Goal: Task Accomplishment & Management: Use online tool/utility

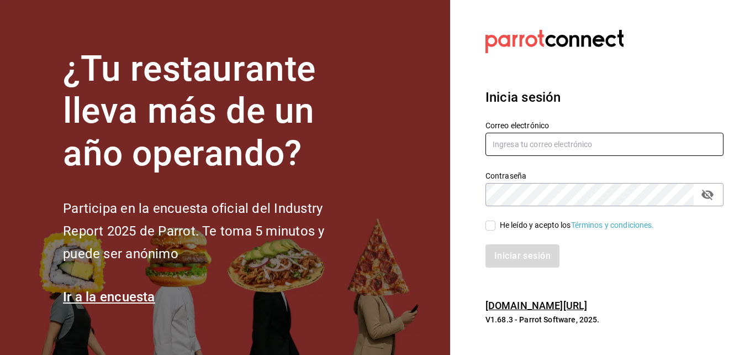
type input "[PERSON_NAME][EMAIL_ADDRESS][PERSON_NAME][DOMAIN_NAME]"
click at [487, 224] on input "He leído y acepto los Términos y condiciones." at bounding box center [490, 225] width 10 height 10
checkbox input "true"
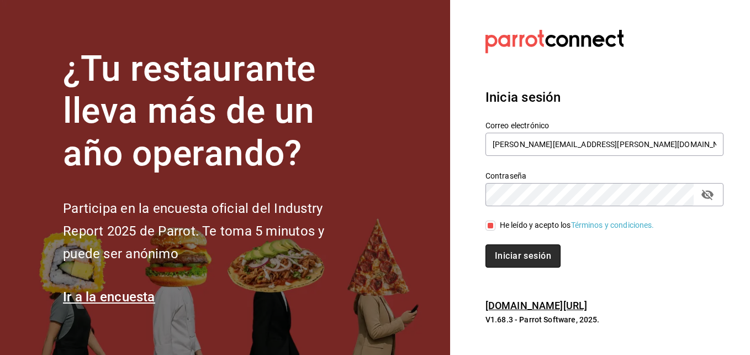
click at [502, 260] on button "Iniciar sesión" at bounding box center [522, 255] width 75 height 23
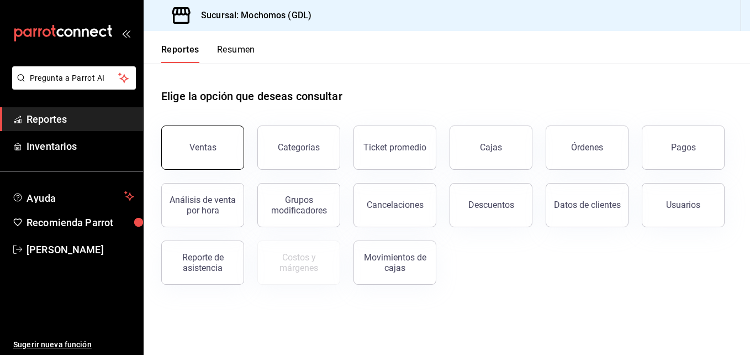
click at [195, 160] on button "Ventas" at bounding box center [202, 147] width 83 height 44
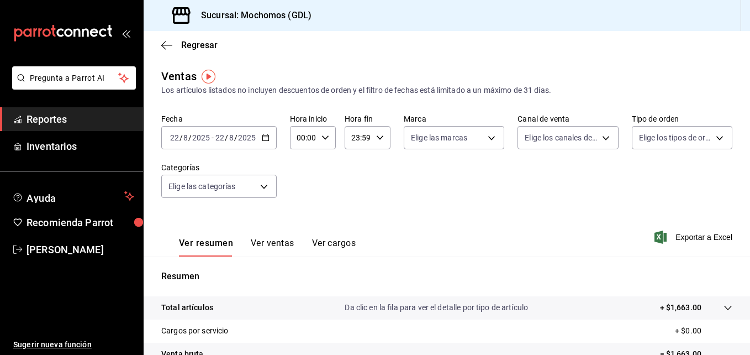
click at [266, 135] on \(Stroke\) "button" at bounding box center [265, 138] width 7 height 6
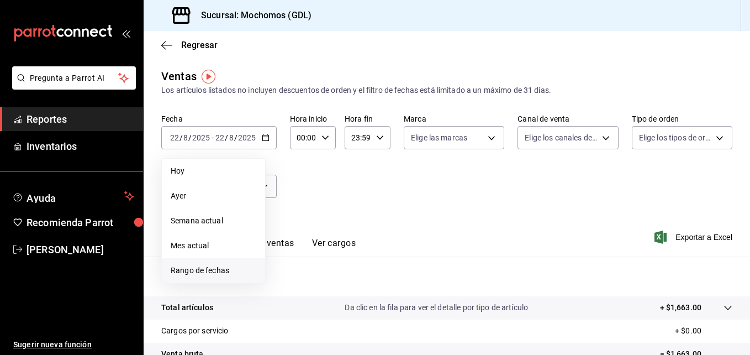
click at [210, 265] on span "Rango de fechas" at bounding box center [214, 271] width 86 height 12
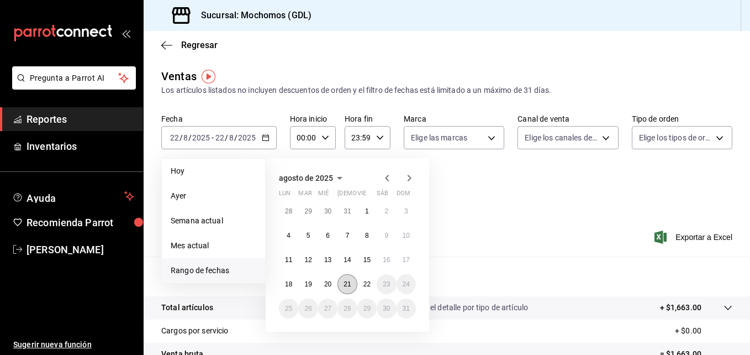
click at [347, 284] on abbr "21" at bounding box center [347, 284] width 7 height 8
click at [366, 288] on button "22" at bounding box center [366, 284] width 19 height 20
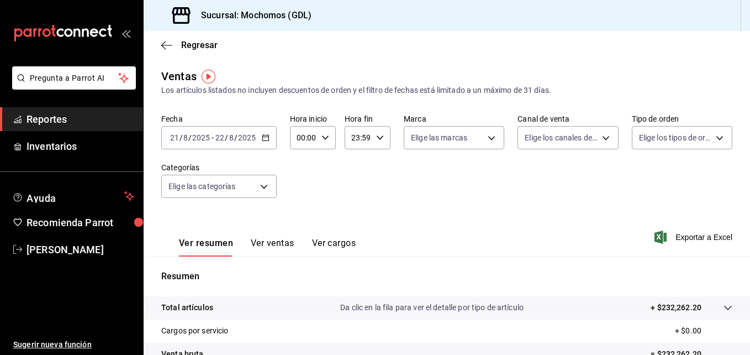
click at [319, 131] on div "00:00 Hora inicio" at bounding box center [313, 137] width 46 height 23
click at [300, 190] on button "05" at bounding box center [301, 197] width 18 height 22
type input "05:00"
click at [377, 134] on div at bounding box center [375, 177] width 750 height 355
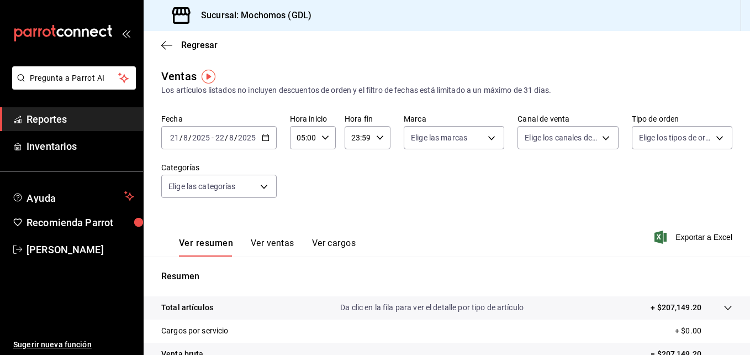
click at [373, 140] on div "23:59 Hora fin" at bounding box center [368, 137] width 46 height 23
click at [349, 223] on button "04" at bounding box center [354, 225] width 18 height 22
type input "04:59"
click at [488, 134] on div at bounding box center [375, 177] width 750 height 355
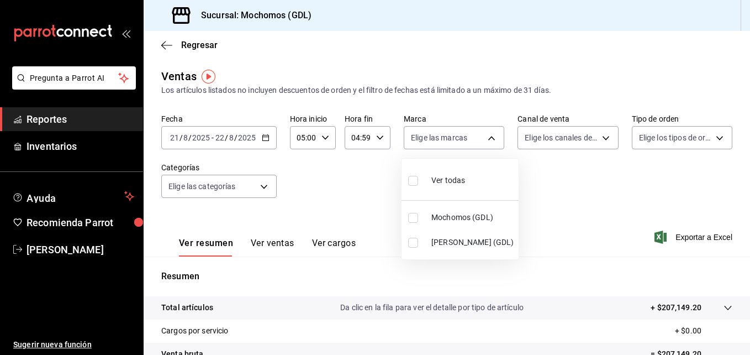
click at [488, 134] on body "Pregunta a Parrot AI Reportes Inventarios Ayuda Recomienda Parrot [PERSON_NAME]…" at bounding box center [375, 177] width 750 height 355
click at [409, 218] on input "checkbox" at bounding box center [413, 218] width 10 height 10
checkbox input "true"
type input "36c25d4a-7cb0-456c-a434-e981d54830bc"
click at [596, 136] on div at bounding box center [375, 177] width 750 height 355
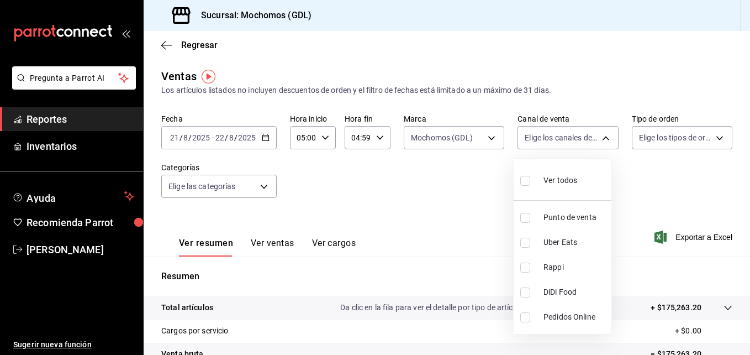
click at [596, 136] on body "Pregunta a Parrot AI Reportes Inventarios Ayuda Recomienda Parrot [PERSON_NAME]…" at bounding box center [375, 177] width 750 height 355
click at [525, 182] on input "checkbox" at bounding box center [525, 181] width 10 height 10
checkbox input "true"
type input "PARROT,UBER_EATS,RAPPI,DIDI_FOOD,ONLINE"
checkbox input "true"
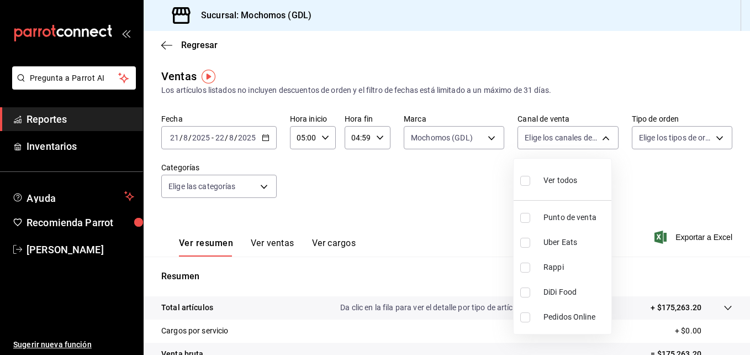
checkbox input "true"
click at [708, 138] on div at bounding box center [375, 177] width 750 height 355
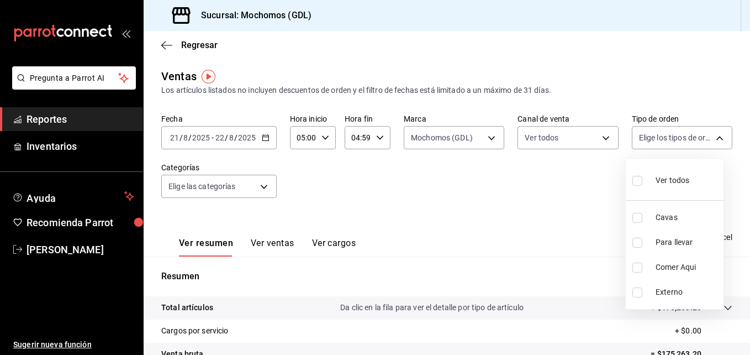
click at [708, 138] on body "Pregunta a Parrot AI Reportes Inventarios Ayuda Recomienda Parrot [PERSON_NAME]…" at bounding box center [375, 177] width 750 height 355
click at [638, 180] on input "checkbox" at bounding box center [637, 181] width 10 height 10
checkbox input "true"
type input "c3d0baef-30c0-4718-9d76-caab43e27316,13c4cc4a-99d2-42c0-ba96-c3de8c08c13d,7b791…"
checkbox input "true"
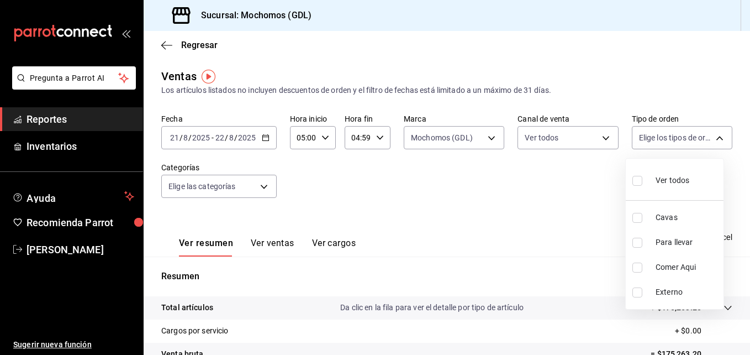
checkbox input "true"
click at [465, 193] on div at bounding box center [375, 177] width 750 height 355
click at [263, 136] on div at bounding box center [375, 177] width 750 height 355
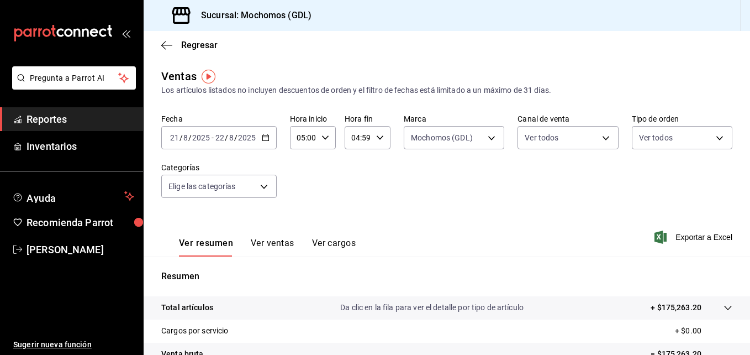
click at [264, 139] on icon "button" at bounding box center [266, 138] width 8 height 8
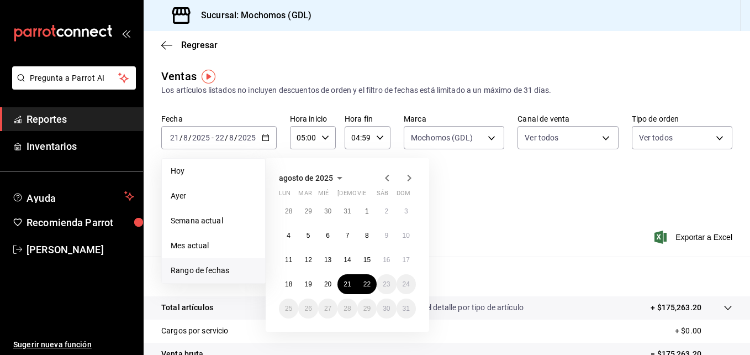
click at [340, 276] on div "28 29 30 31 1 2 3 4 5 6 7 8 9 10 11 12 13 14 15 16 17 18 19 20 21 22 23 24 25 2…" at bounding box center [347, 259] width 137 height 117
click at [349, 278] on button "21" at bounding box center [346, 284] width 19 height 20
click at [472, 253] on div "Ver resumen Ver ventas Ver cargos Exportar a Excel" at bounding box center [447, 233] width 606 height 45
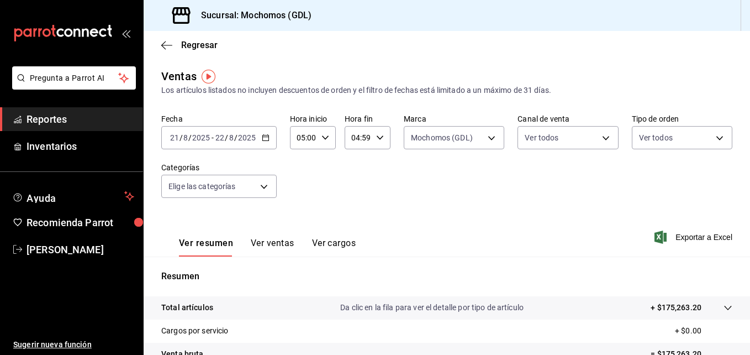
click at [265, 137] on \(Stroke\) "button" at bounding box center [265, 136] width 6 height 1
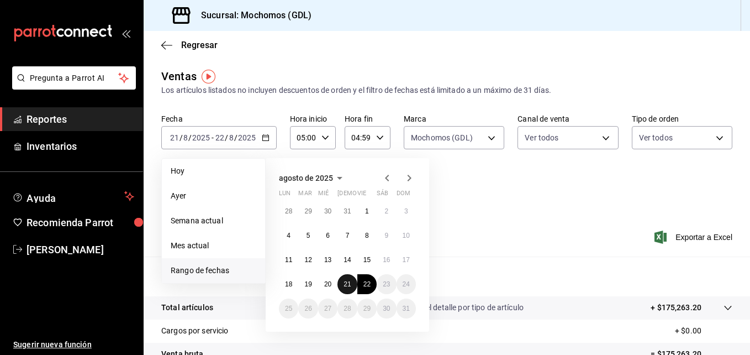
click at [339, 281] on button "21" at bounding box center [346, 284] width 19 height 20
click at [366, 281] on abbr "22" at bounding box center [366, 284] width 7 height 8
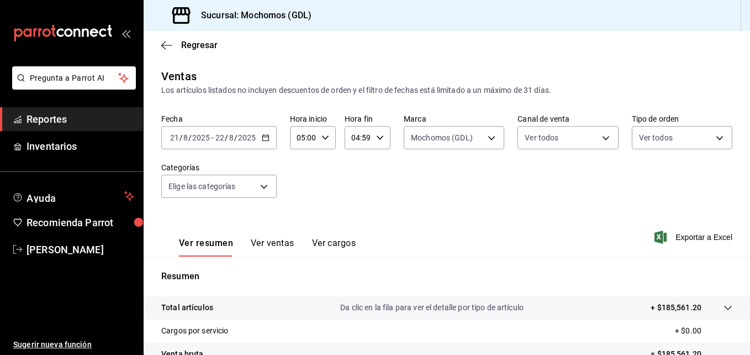
scroll to position [175, 0]
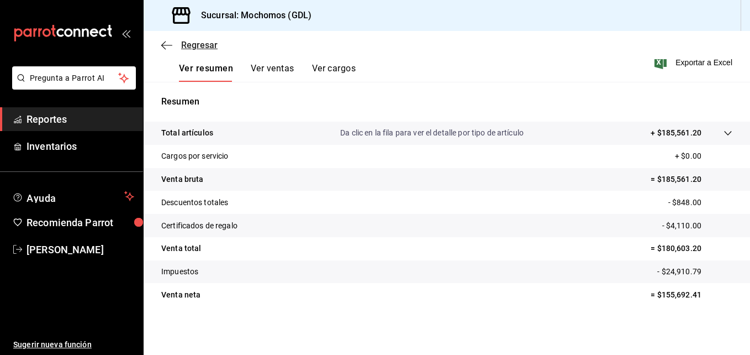
click at [166, 46] on icon "button" at bounding box center [166, 45] width 11 height 10
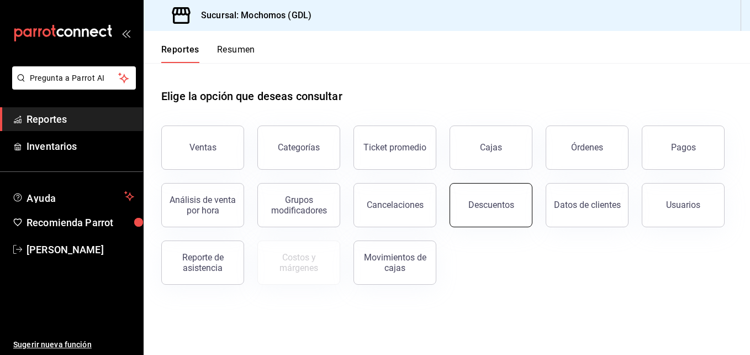
click at [492, 217] on button "Descuentos" at bounding box center [491, 205] width 83 height 44
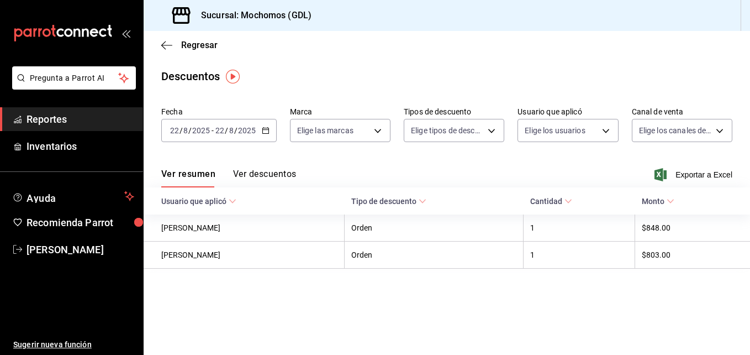
click at [266, 128] on icon "button" at bounding box center [266, 130] width 8 height 8
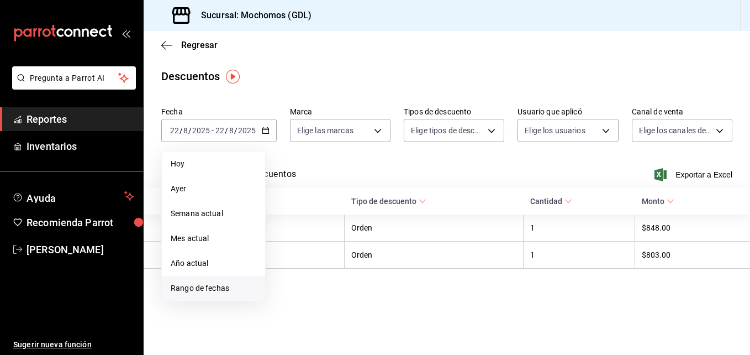
click at [226, 283] on span "Rango de fechas" at bounding box center [214, 288] width 86 height 12
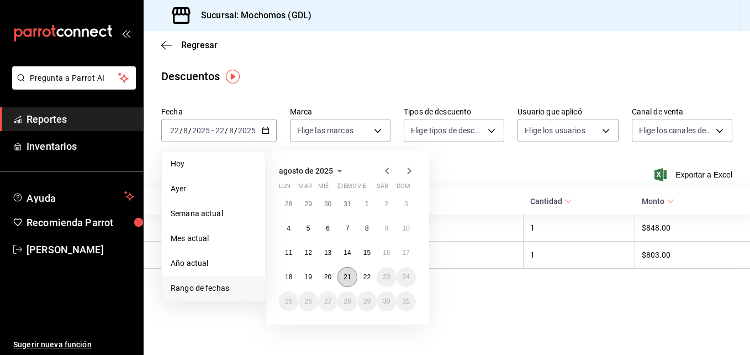
click at [347, 277] on abbr "21" at bounding box center [347, 277] width 7 height 8
click at [364, 278] on abbr "22" at bounding box center [366, 277] width 7 height 8
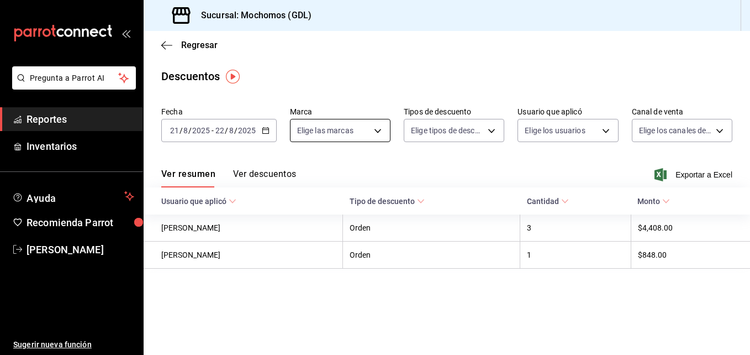
click at [375, 138] on body "Pregunta a Parrot AI Reportes Inventarios Ayuda Recomienda Parrot [PERSON_NAME]…" at bounding box center [375, 177] width 750 height 355
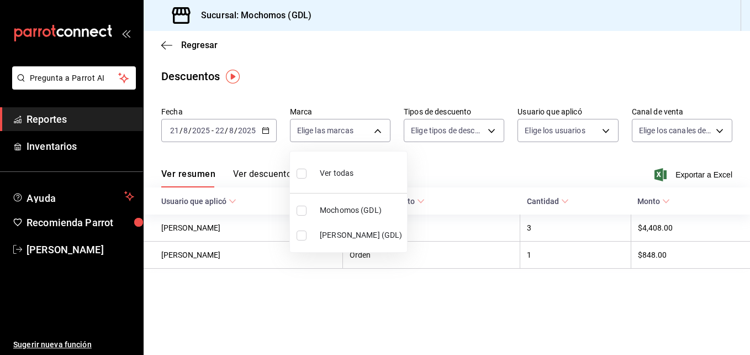
click at [302, 210] on input "checkbox" at bounding box center [302, 210] width 10 height 10
checkbox input "true"
type input "36c25d4a-7cb0-456c-a434-e981d54830bc"
click at [491, 126] on div at bounding box center [375, 177] width 750 height 355
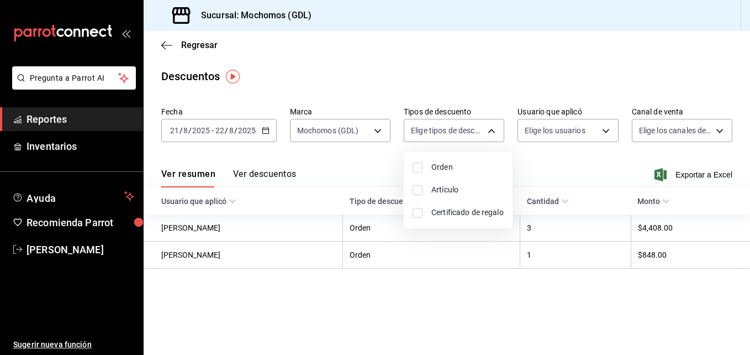
click at [491, 126] on body "Pregunta a Parrot AI Reportes Inventarios Ayuda Recomienda Parrot [PERSON_NAME]…" at bounding box center [375, 177] width 750 height 355
click at [415, 167] on input "checkbox" at bounding box center [418, 167] width 10 height 10
checkbox input "true"
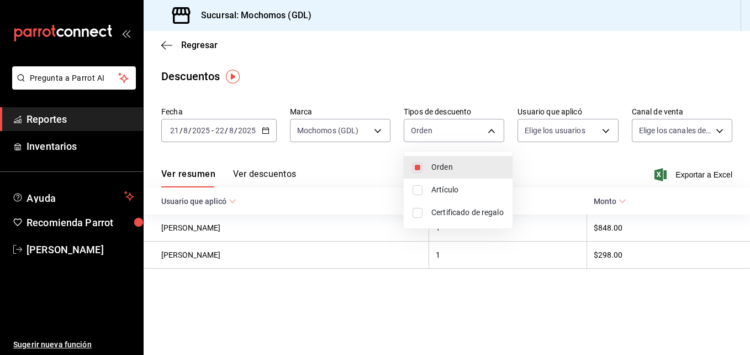
click at [419, 199] on li "Artículo" at bounding box center [458, 189] width 109 height 23
type input "ORDER,ORDER_ITEM"
checkbox input "true"
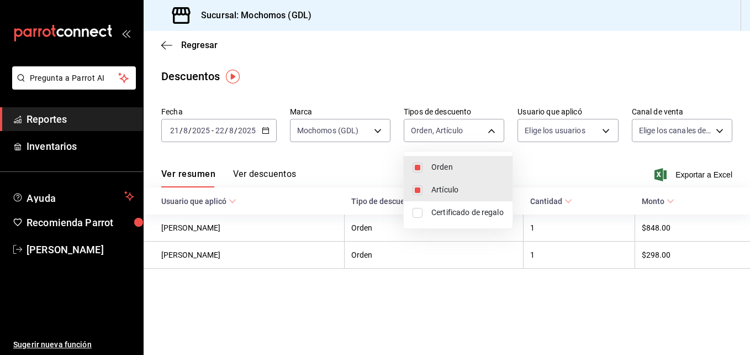
click at [419, 210] on input "checkbox" at bounding box center [418, 213] width 10 height 10
checkbox input "true"
type input "ORDER,ORDER_ITEM,CARD_REWARD"
click at [602, 130] on div at bounding box center [375, 177] width 750 height 355
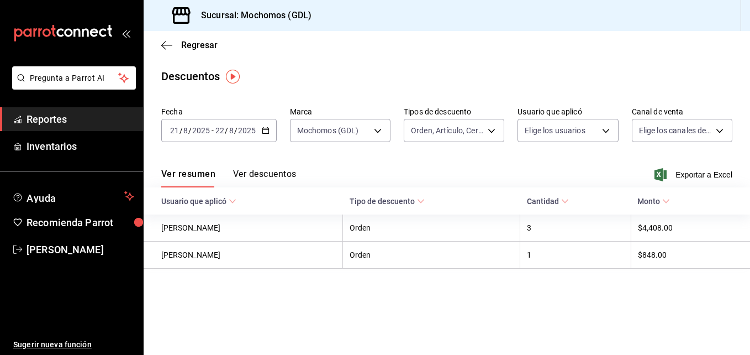
click at [602, 130] on body "Pregunta a Parrot AI Reportes Inventarios Ayuda Recomienda Parrot [PERSON_NAME]…" at bounding box center [375, 177] width 750 height 355
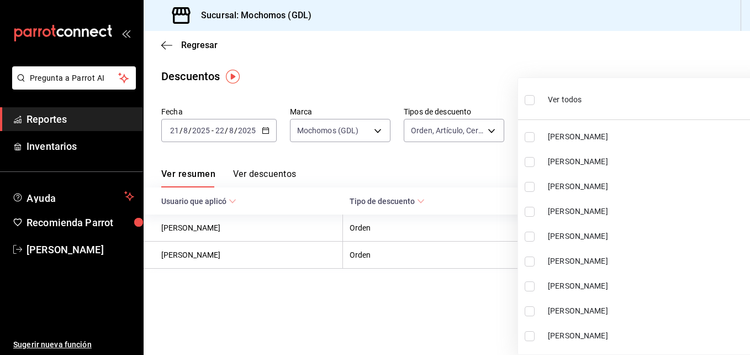
click at [567, 50] on div at bounding box center [375, 177] width 750 height 355
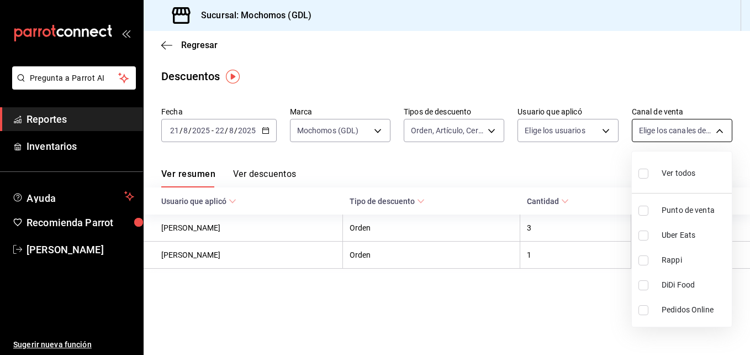
click at [720, 128] on body "Pregunta a Parrot AI Reportes Inventarios Ayuda Recomienda Parrot [PERSON_NAME]…" at bounding box center [375, 177] width 750 height 355
click at [639, 173] on input "checkbox" at bounding box center [643, 173] width 10 height 10
checkbox input "true"
type input "PARROT,UBER_EATS,RAPPI,DIDI_FOOD,ONLINE"
checkbox input "true"
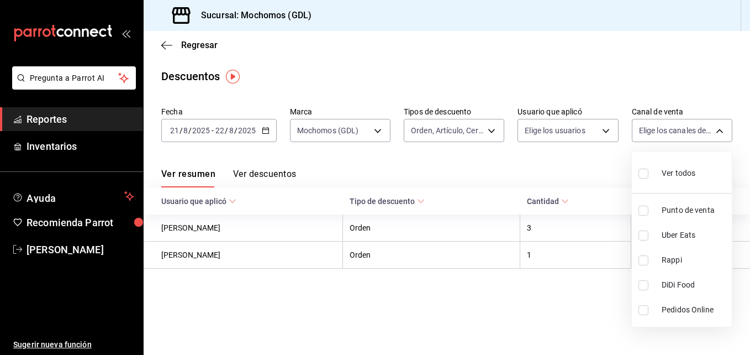
checkbox input "true"
click at [576, 176] on div at bounding box center [375, 177] width 750 height 355
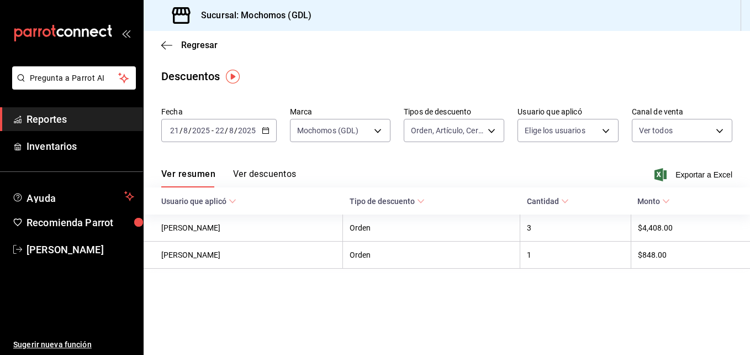
click at [266, 177] on button "Ver descuentos" at bounding box center [264, 177] width 63 height 19
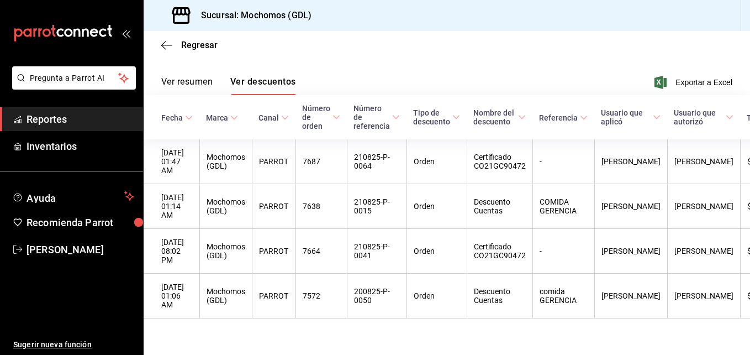
scroll to position [99, 0]
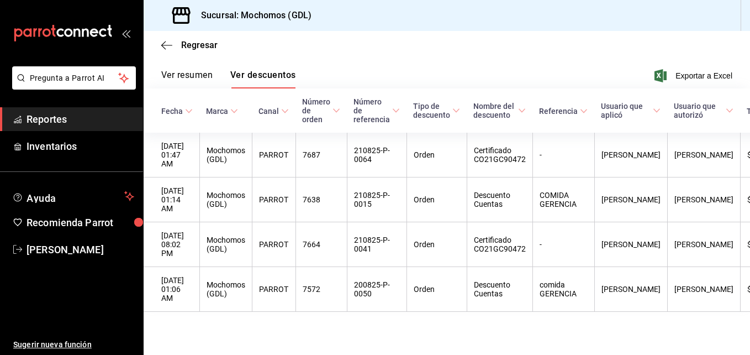
click at [190, 39] on div "Regresar" at bounding box center [447, 45] width 606 height 28
click at [188, 46] on span "Regresar" at bounding box center [199, 45] width 36 height 10
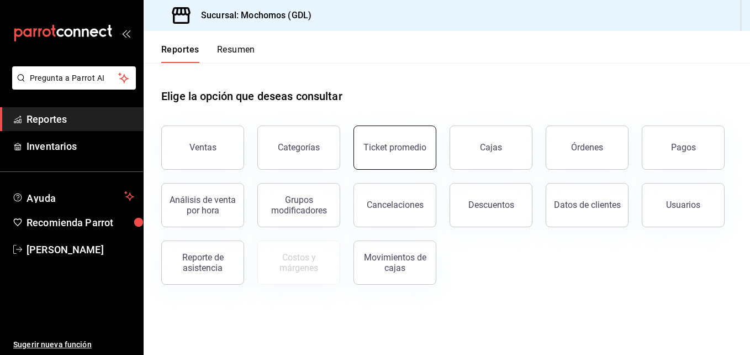
click at [386, 140] on button "Ticket promedio" at bounding box center [394, 147] width 83 height 44
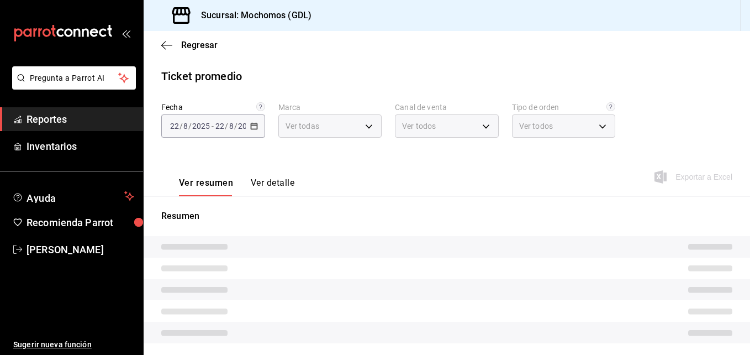
type input "36c25d4a-7cb0-456c-a434-e981d54830bc,9cac9703-0c5a-4d8b-addd-5b6b571d65b9"
type input "PARROT,UBER_EATS,RAPPI,DIDI_FOOD,ONLINE"
type input "c3d0baef-30c0-4718-9d76-caab43e27316,13c4cc4a-99d2-42c0-ba96-c3de8c08c13d,7b791…"
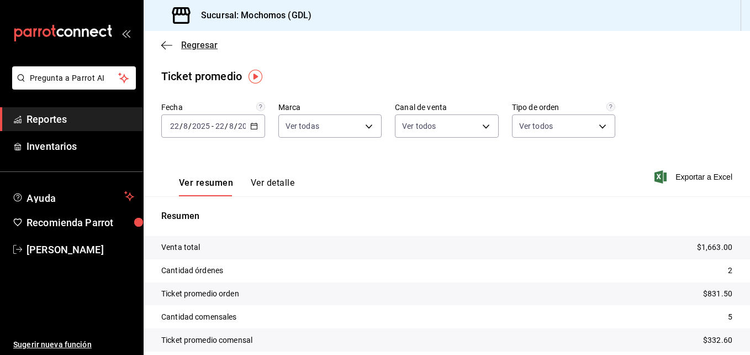
click at [195, 50] on span "Regresar" at bounding box center [199, 45] width 36 height 10
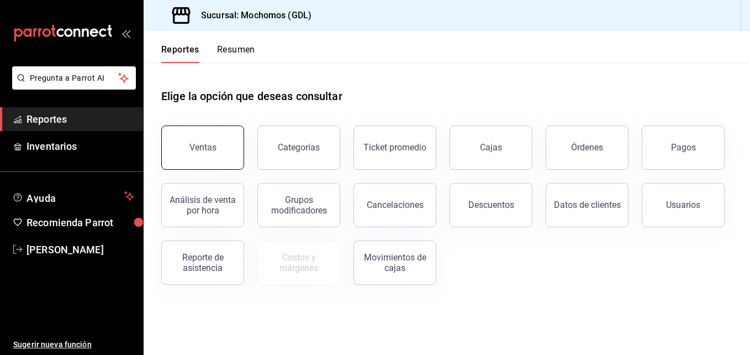
click at [214, 148] on div "Ventas" at bounding box center [202, 147] width 27 height 10
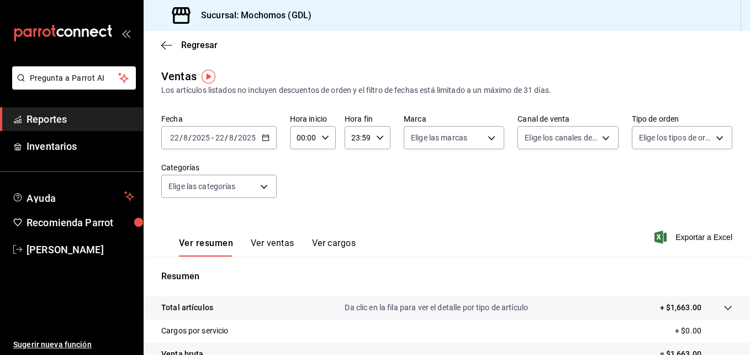
click at [266, 136] on icon "button" at bounding box center [266, 138] width 8 height 8
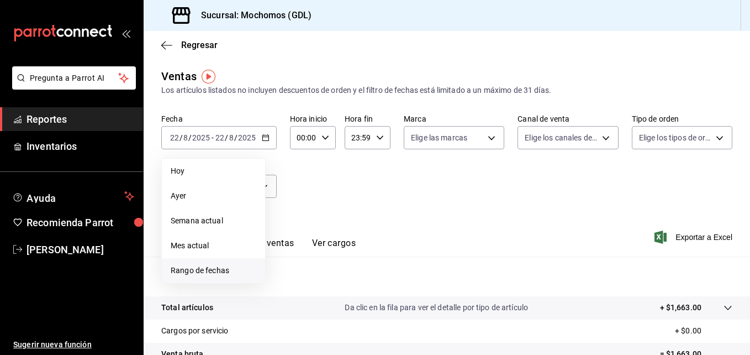
click at [208, 270] on span "Rango de fechas" at bounding box center [214, 271] width 86 height 12
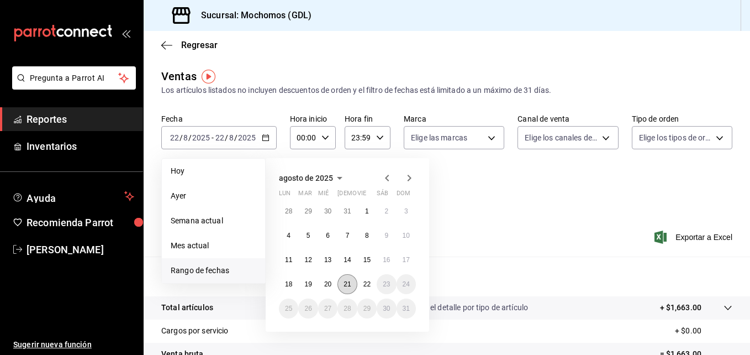
click at [351, 281] on abbr "21" at bounding box center [347, 284] width 7 height 8
click at [365, 282] on abbr "22" at bounding box center [366, 284] width 7 height 8
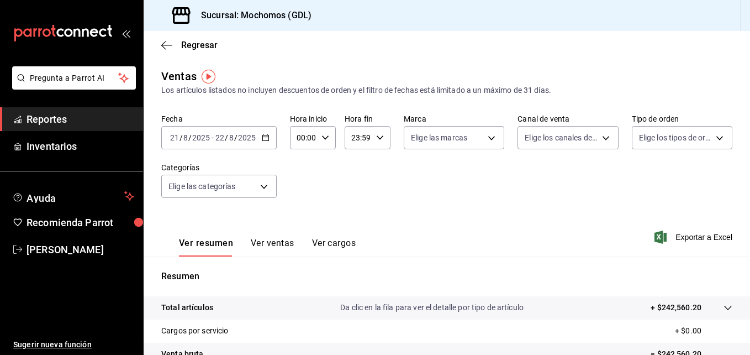
click at [325, 136] on icon "button" at bounding box center [325, 138] width 8 height 8
click at [300, 236] on span "04" at bounding box center [300, 237] width 5 height 9
type input "04:00"
click at [378, 138] on div at bounding box center [375, 177] width 750 height 355
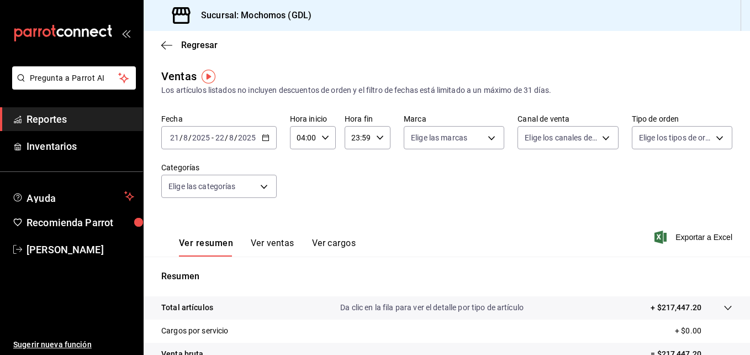
click at [378, 138] on \(Stroke\) "button" at bounding box center [380, 137] width 7 height 4
click at [357, 162] on span "04" at bounding box center [354, 159] width 5 height 9
type input "04:59"
click at [323, 135] on div at bounding box center [375, 177] width 750 height 355
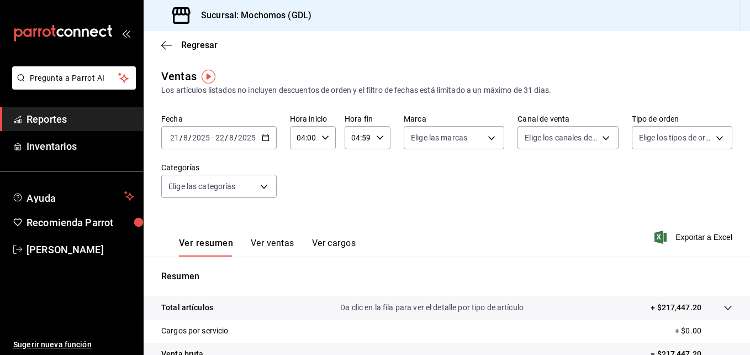
click at [323, 135] on icon "button" at bounding box center [325, 138] width 8 height 8
click at [299, 187] on button "05" at bounding box center [301, 192] width 18 height 22
type input "05:00"
click at [491, 137] on div at bounding box center [375, 177] width 750 height 355
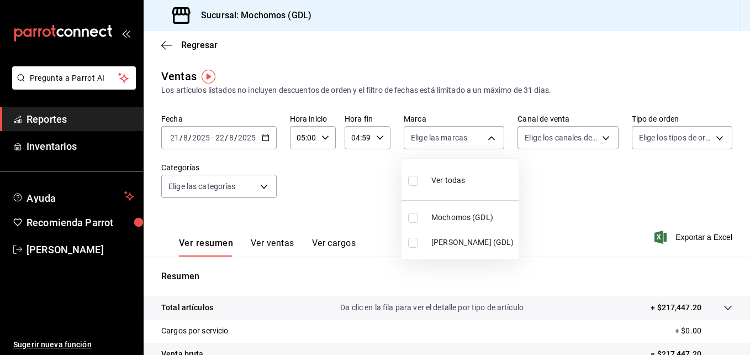
click at [491, 137] on body "Pregunta a Parrot AI Reportes Inventarios Ayuda Recomienda Parrot [PERSON_NAME]…" at bounding box center [375, 177] width 750 height 355
click at [415, 217] on input "checkbox" at bounding box center [413, 218] width 10 height 10
checkbox input "true"
type input "36c25d4a-7cb0-456c-a434-e981d54830bc"
click at [536, 177] on div at bounding box center [375, 177] width 750 height 355
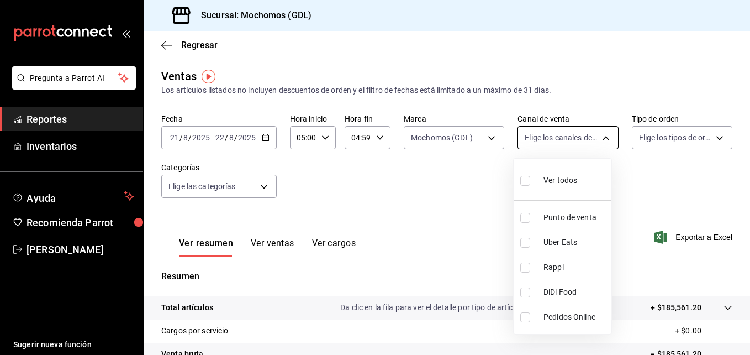
click at [596, 141] on body "Pregunta a Parrot AI Reportes Inventarios Ayuda Recomienda Parrot [PERSON_NAME]…" at bounding box center [375, 177] width 750 height 355
click at [524, 183] on input "checkbox" at bounding box center [525, 181] width 10 height 10
checkbox input "true"
type input "PARROT,UBER_EATS,RAPPI,DIDI_FOOD,ONLINE"
checkbox input "true"
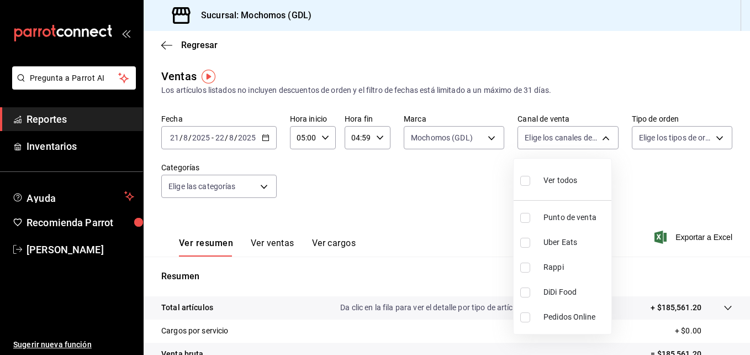
checkbox input "true"
click at [709, 136] on div at bounding box center [375, 177] width 750 height 355
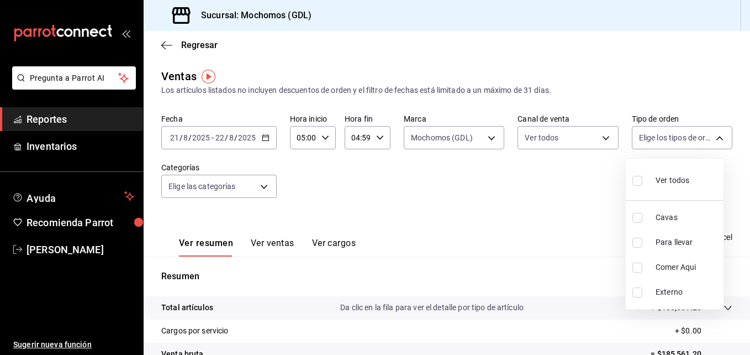
click at [709, 136] on body "Pregunta a Parrot AI Reportes Inventarios Ayuda Recomienda Parrot [PERSON_NAME]…" at bounding box center [375, 177] width 750 height 355
click at [636, 176] on input "checkbox" at bounding box center [637, 181] width 10 height 10
checkbox input "true"
type input "c3d0baef-30c0-4718-9d76-caab43e27316,13c4cc4a-99d2-42c0-ba96-c3de8c08c13d,7b791…"
checkbox input "true"
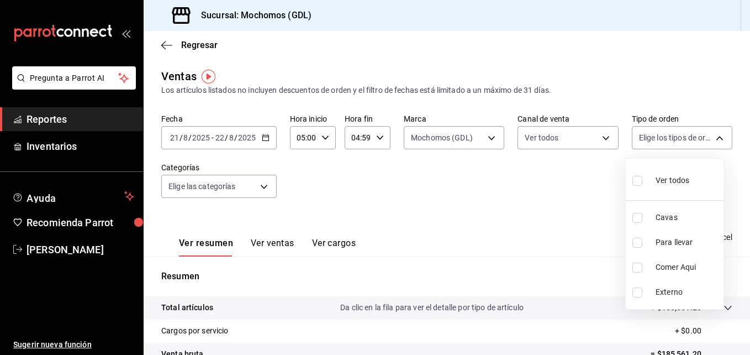
checkbox input "true"
click at [508, 196] on div at bounding box center [375, 177] width 750 height 355
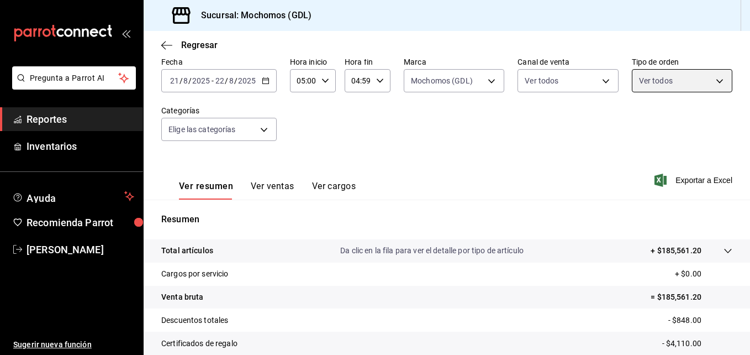
scroll to position [52, 0]
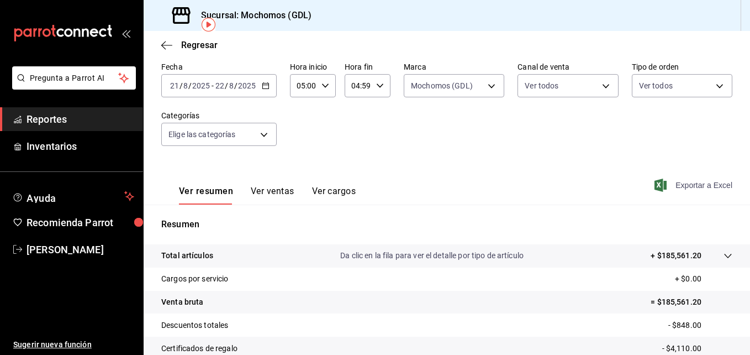
click at [666, 187] on span "Exportar a Excel" at bounding box center [695, 184] width 76 height 13
click at [197, 45] on span "Regresar" at bounding box center [199, 45] width 36 height 10
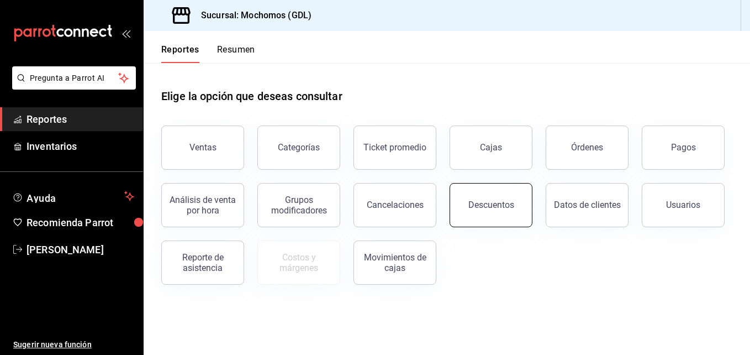
click at [484, 203] on div "Descuentos" at bounding box center [491, 204] width 46 height 10
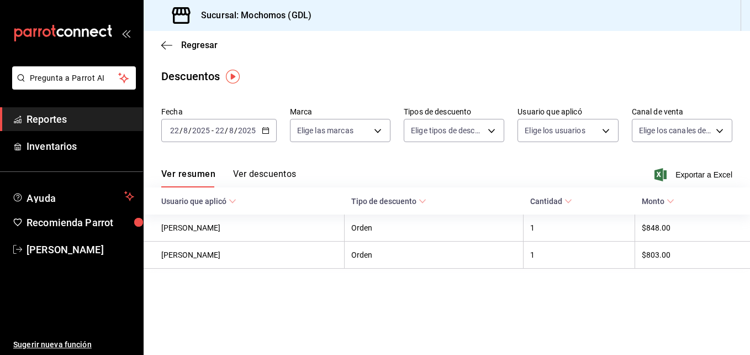
click at [263, 128] on icon "button" at bounding box center [266, 130] width 8 height 8
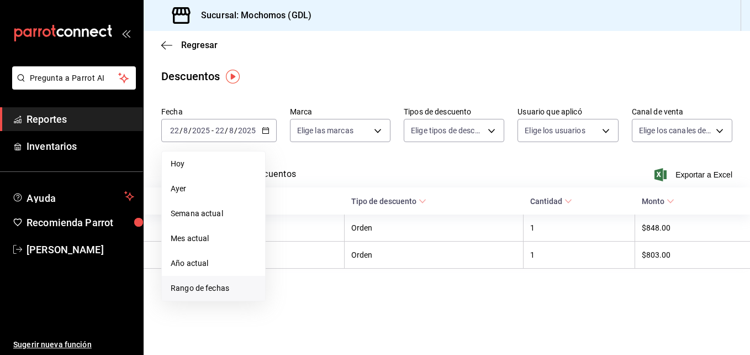
click at [194, 288] on span "Rango de fechas" at bounding box center [214, 288] width 86 height 12
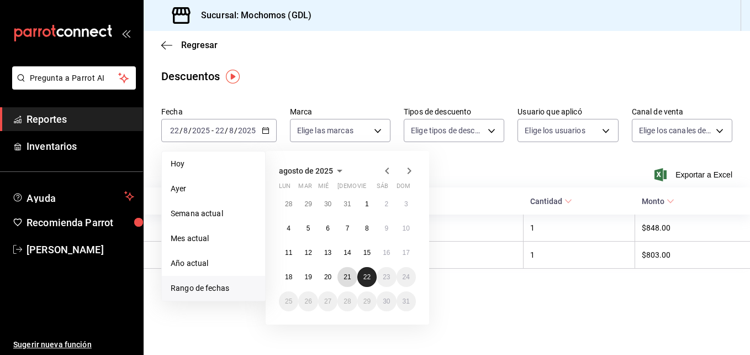
drag, startPoint x: 345, startPoint y: 276, endPoint x: 373, endPoint y: 271, distance: 28.7
click at [373, 271] on div "28 29 30 31 1 2 3 4 5 6 7 8 9 10 11 12 13 14 15 16 17 18 19 20 21 22 23 24 25 2…" at bounding box center [347, 252] width 137 height 117
click at [346, 273] on abbr "21" at bounding box center [347, 277] width 7 height 8
click at [369, 278] on abbr "22" at bounding box center [366, 277] width 7 height 8
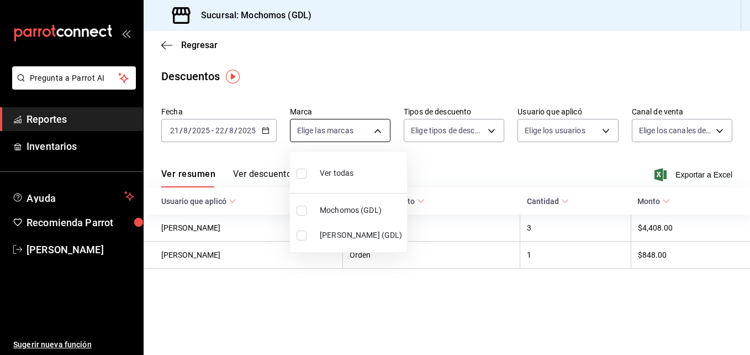
click at [373, 124] on body "Pregunta a Parrot AI Reportes Inventarios Ayuda Recomienda Parrot [PERSON_NAME]…" at bounding box center [375, 177] width 750 height 355
click at [345, 207] on span "Mochomos (GDL)" at bounding box center [361, 210] width 83 height 12
type input "36c25d4a-7cb0-456c-a434-e981d54830bc"
checkbox input "true"
click at [489, 130] on div at bounding box center [375, 177] width 750 height 355
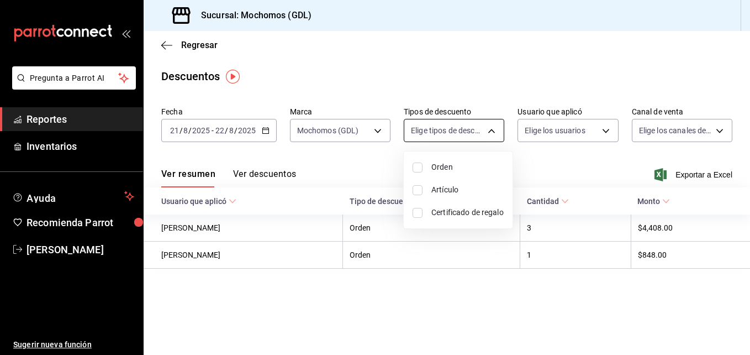
click at [488, 134] on body "Pregunta a Parrot AI Reportes Inventarios Ayuda Recomienda Parrot [PERSON_NAME]…" at bounding box center [375, 177] width 750 height 355
click at [418, 163] on input "checkbox" at bounding box center [418, 167] width 10 height 10
checkbox input "true"
type input "ORDER"
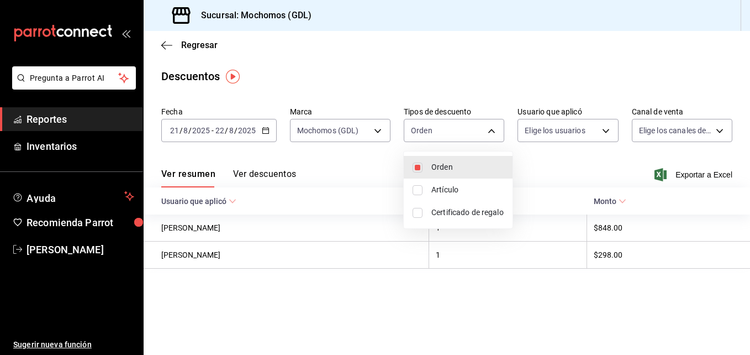
click at [416, 194] on input "checkbox" at bounding box center [418, 190] width 10 height 10
checkbox input "true"
type input "ORDER,ORDER_ITEM"
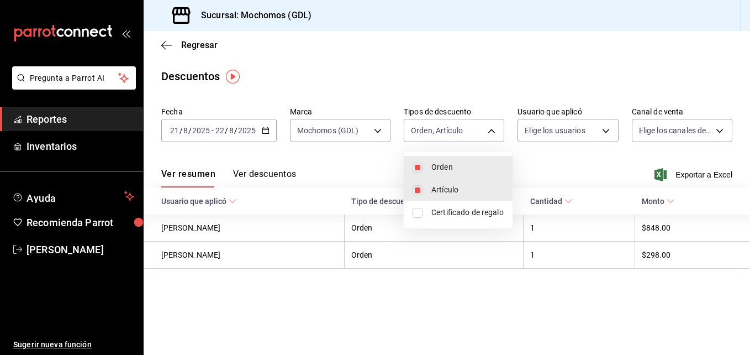
click at [415, 210] on input "checkbox" at bounding box center [418, 213] width 10 height 10
checkbox input "true"
type input "ORDER,ORDER_ITEM,CARD_REWARD"
click at [600, 129] on div at bounding box center [375, 177] width 750 height 355
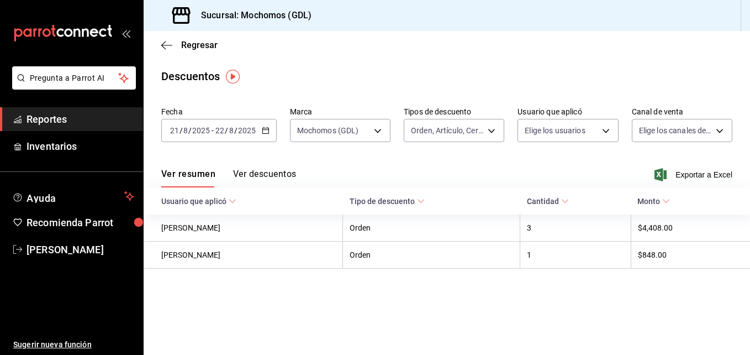
click at [600, 129] on body "Pregunta a Parrot AI Reportes Inventarios Ayuda Recomienda Parrot [PERSON_NAME]…" at bounding box center [375, 177] width 750 height 355
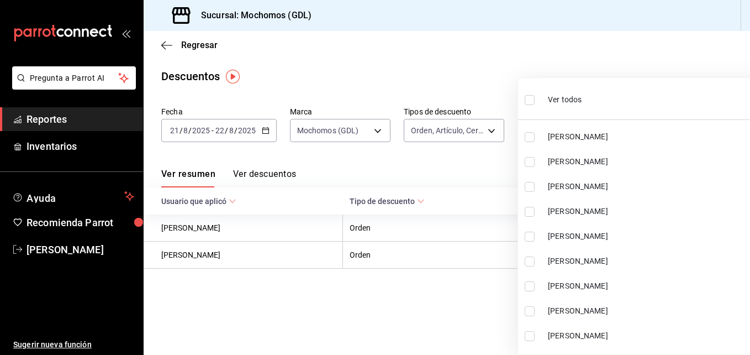
click at [600, 129] on li "[PERSON_NAME]" at bounding box center [645, 136] width 254 height 25
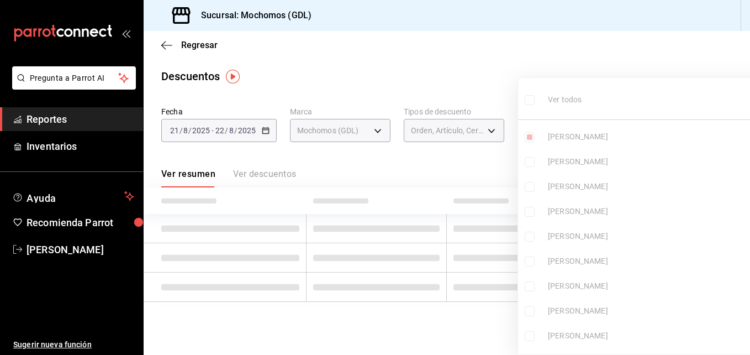
type input "37a39015-1345-4b93-b700-3c647a6c5332"
checkbox input "true"
click at [531, 131] on li "[PERSON_NAME]" at bounding box center [645, 136] width 254 height 25
checkbox input "false"
click at [497, 97] on div at bounding box center [375, 177] width 750 height 355
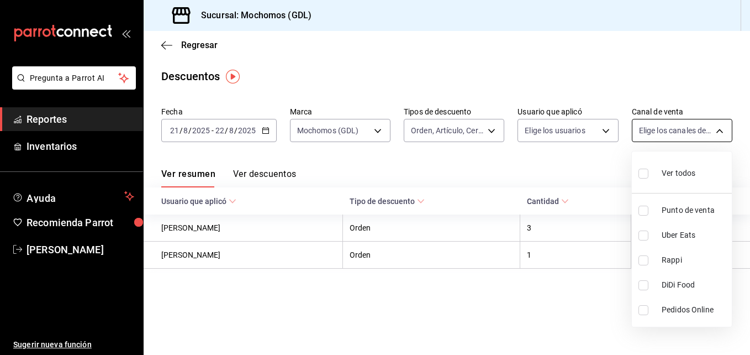
click at [720, 128] on body "Pregunta a Parrot AI Reportes Inventarios Ayuda Recomienda Parrot [PERSON_NAME]…" at bounding box center [375, 177] width 750 height 355
click at [639, 172] on input "checkbox" at bounding box center [643, 173] width 10 height 10
checkbox input "true"
type input "PARROT,UBER_EATS,RAPPI,DIDI_FOOD,ONLINE"
checkbox input "true"
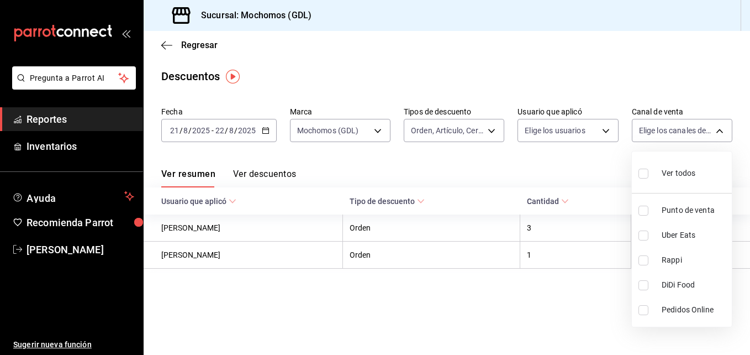
checkbox input "true"
click at [490, 156] on div at bounding box center [375, 177] width 750 height 355
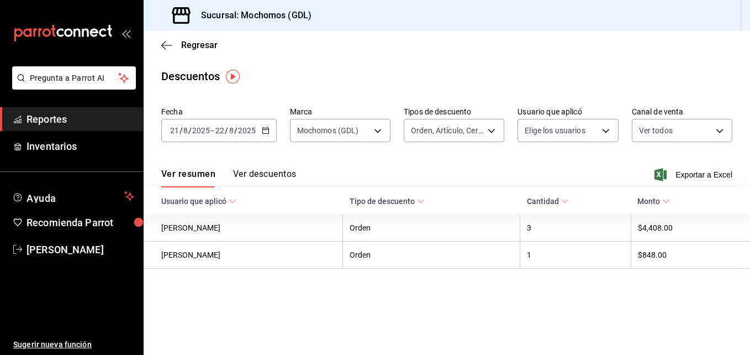
click at [274, 161] on div "Ver resumen Ver descuentos Exportar a Excel" at bounding box center [447, 171] width 606 height 32
click at [273, 170] on button "Ver descuentos" at bounding box center [264, 177] width 63 height 19
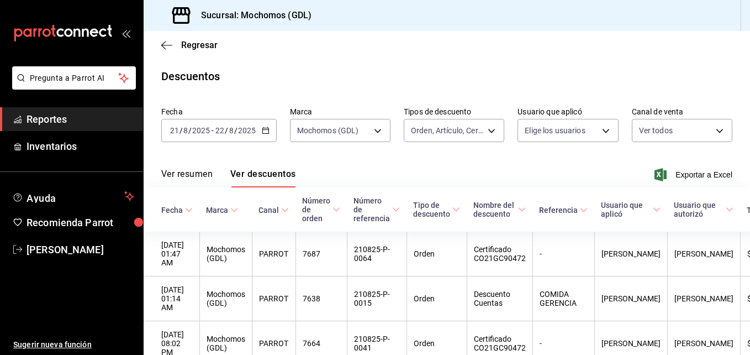
scroll to position [107, 0]
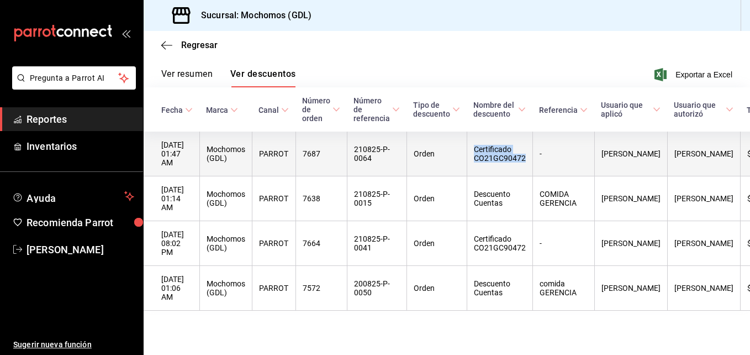
drag, startPoint x: 477, startPoint y: 143, endPoint x: 531, endPoint y: 159, distance: 57.0
click at [531, 159] on th "Certificado CO21GC90472" at bounding box center [500, 153] width 66 height 45
copy th "Certificado CO21GC90472"
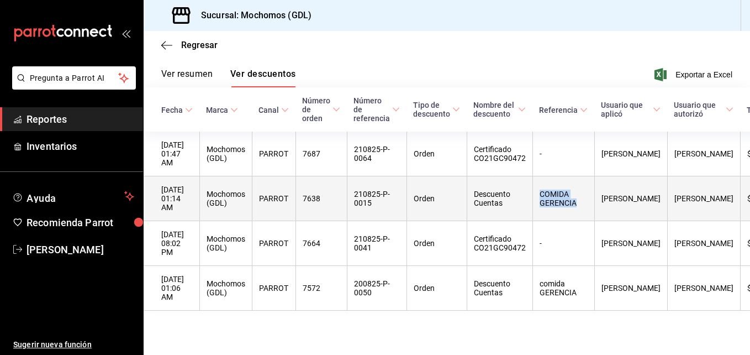
drag, startPoint x: 544, startPoint y: 180, endPoint x: 584, endPoint y: 197, distance: 43.6
click at [584, 197] on th "COMIDA GERENCIA" at bounding box center [563, 198] width 62 height 45
copy th "COMIDA GERENCIA"
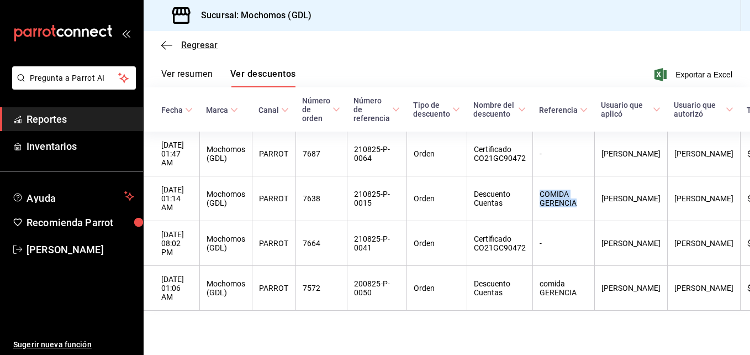
click at [193, 48] on span "Regresar" at bounding box center [199, 45] width 36 height 10
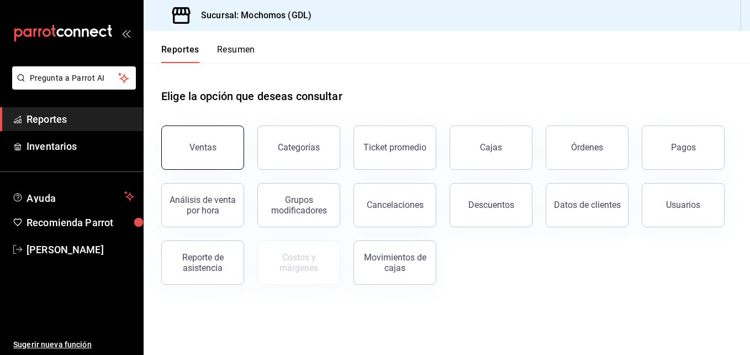
click at [211, 152] on div "Ventas" at bounding box center [202, 147] width 27 height 10
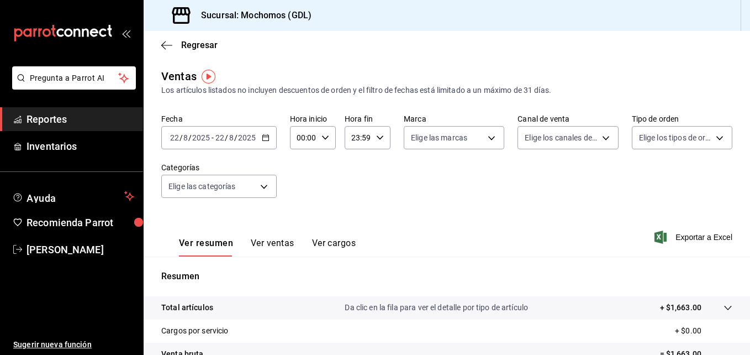
click at [265, 138] on icon "button" at bounding box center [266, 138] width 8 height 8
click at [260, 138] on div "[DATE] [DATE] - [DATE] [DATE]" at bounding box center [218, 137] width 115 height 23
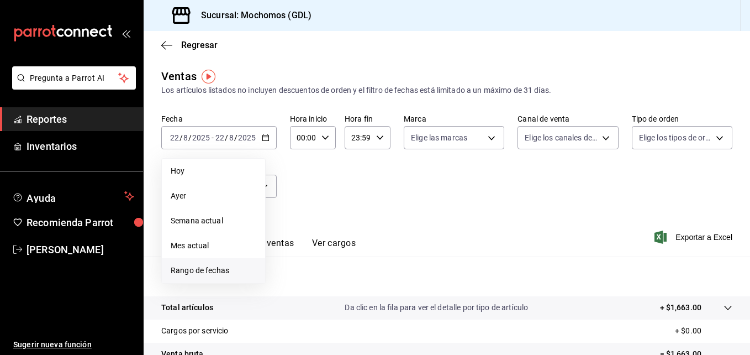
click at [217, 261] on li "Rango de fechas" at bounding box center [213, 270] width 103 height 25
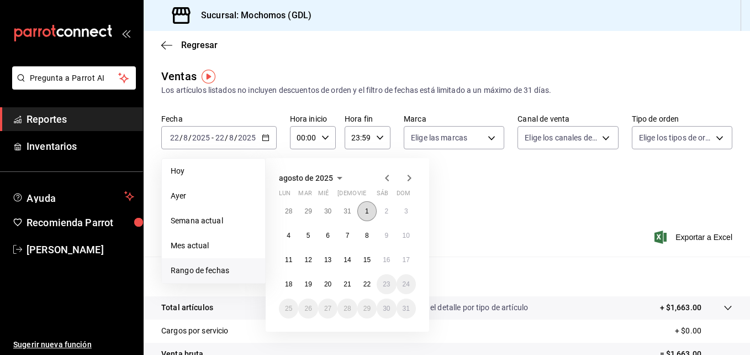
click at [366, 208] on abbr "1" at bounding box center [367, 211] width 4 height 8
click at [371, 280] on button "22" at bounding box center [366, 284] width 19 height 20
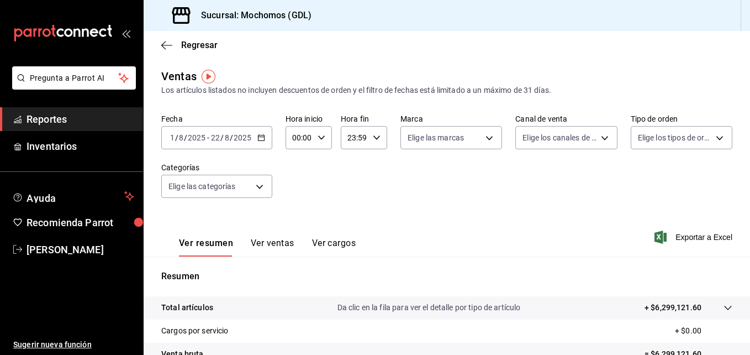
click at [324, 131] on div "00:00 Hora inicio" at bounding box center [309, 137] width 46 height 23
click at [296, 219] on button "05" at bounding box center [296, 224] width 18 height 22
type input "05:00"
click at [373, 134] on div at bounding box center [375, 177] width 750 height 355
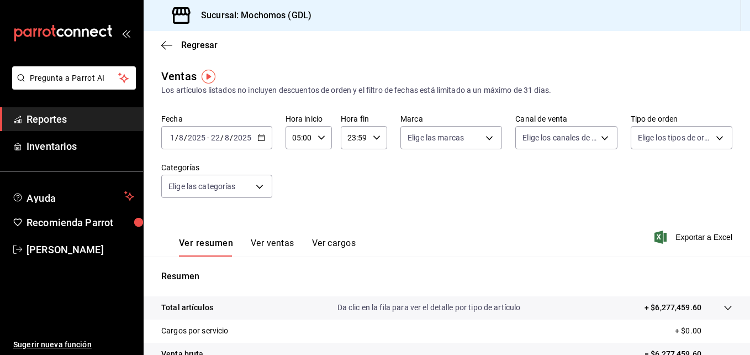
click at [373, 134] on icon "button" at bounding box center [377, 138] width 8 height 8
click at [353, 175] on span "04" at bounding box center [350, 177] width 5 height 9
type input "04:59"
click at [487, 130] on div at bounding box center [375, 177] width 750 height 355
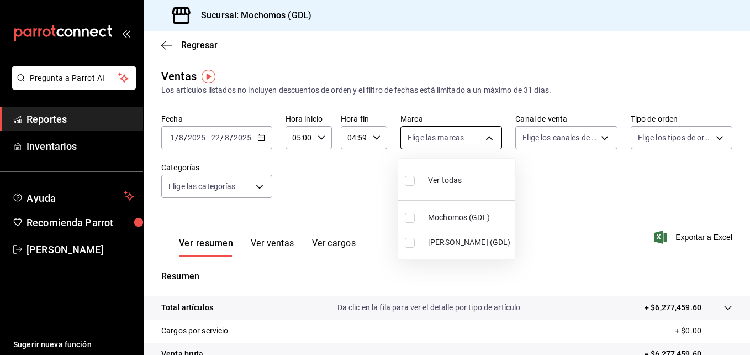
click at [487, 138] on body "Pregunta a Parrot AI Reportes Inventarios Ayuda Recomienda Parrot [PERSON_NAME]…" at bounding box center [375, 177] width 750 height 355
click at [409, 183] on input "checkbox" at bounding box center [410, 181] width 10 height 10
checkbox input "true"
type input "36c25d4a-7cb0-456c-a434-e981d54830bc,9cac9703-0c5a-4d8b-addd-5b6b571d65b9"
checkbox input "true"
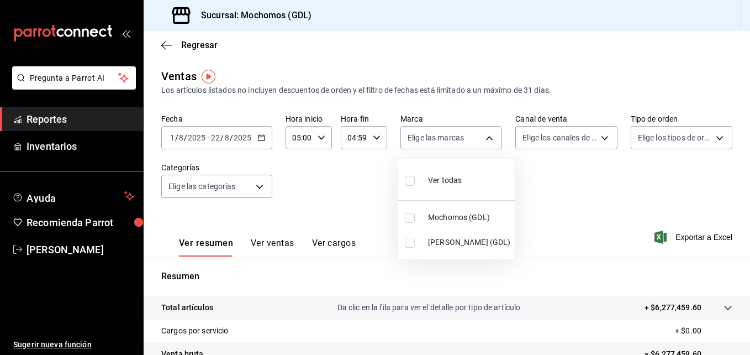
checkbox input "true"
click at [595, 138] on div at bounding box center [375, 177] width 750 height 355
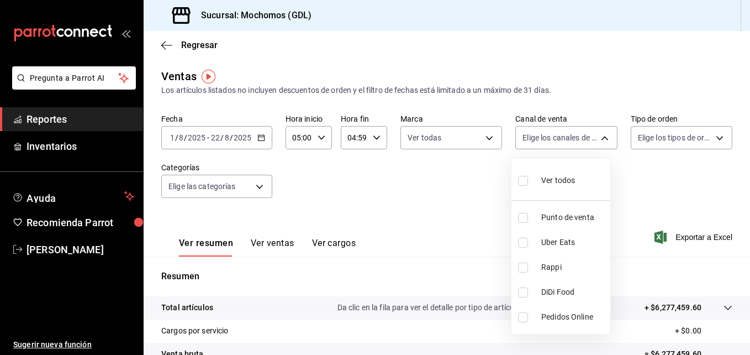
click at [595, 138] on body "Pregunta a Parrot AI Reportes Inventarios Ayuda Recomienda Parrot [PERSON_NAME]…" at bounding box center [375, 177] width 750 height 355
click at [526, 176] on input "checkbox" at bounding box center [523, 181] width 10 height 10
checkbox input "true"
type input "PARROT,UBER_EATS,RAPPI,DIDI_FOOD,ONLINE"
checkbox input "true"
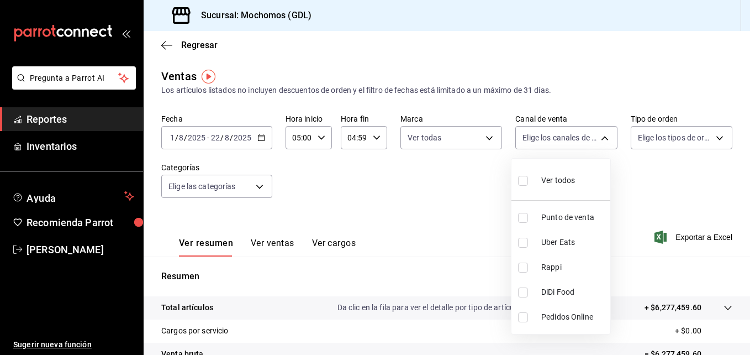
checkbox input "true"
click at [711, 136] on div at bounding box center [375, 177] width 750 height 355
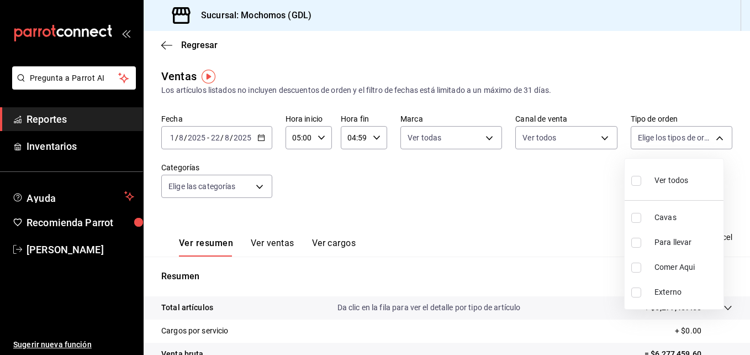
click at [711, 136] on body "Pregunta a Parrot AI Reportes Inventarios Ayuda Recomienda Parrot [PERSON_NAME]…" at bounding box center [375, 177] width 750 height 355
click at [634, 184] on input "checkbox" at bounding box center [636, 181] width 10 height 10
checkbox input "true"
type input "c3d0baef-30c0-4718-9d76-caab43e27316,13c4cc4a-99d2-42c0-ba96-c3de8c08c13d,7b791…"
checkbox input "true"
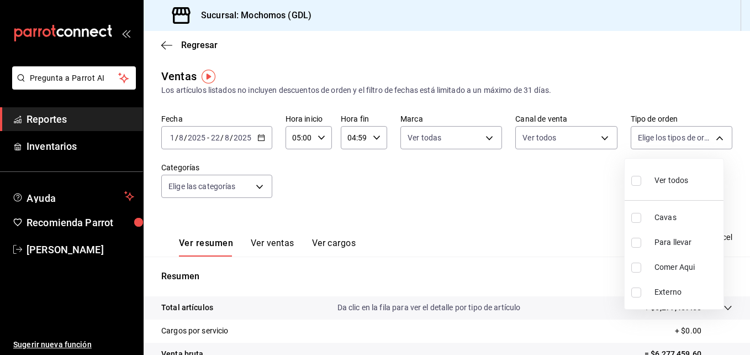
checkbox input "true"
click at [405, 198] on div at bounding box center [375, 177] width 750 height 355
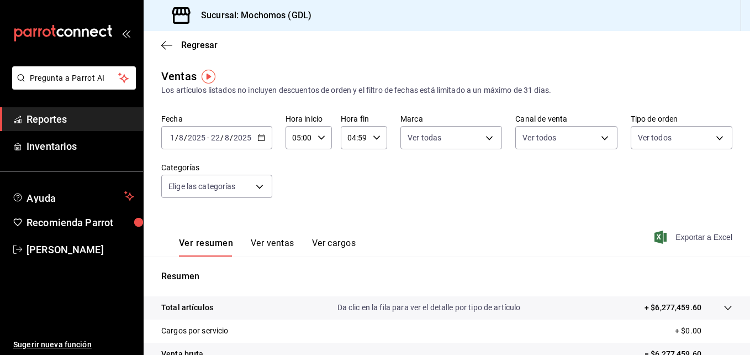
click at [675, 231] on span "Exportar a Excel" at bounding box center [695, 236] width 76 height 13
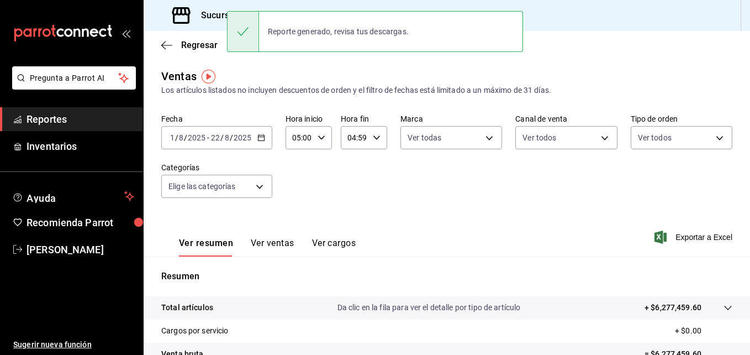
click at [260, 133] on div "[DATE] [DATE] - [DATE] [DATE]" at bounding box center [216, 137] width 111 height 23
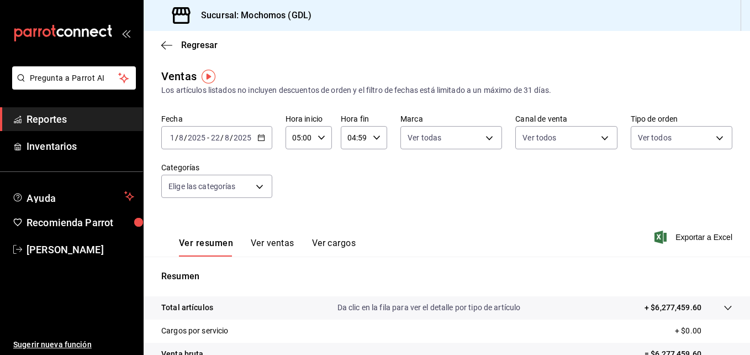
click at [470, 162] on div "Fecha [DATE] [DATE] - [DATE] [DATE] Hora inicio 05:00 Hora inicio Hora fin 04:5…" at bounding box center [446, 162] width 571 height 97
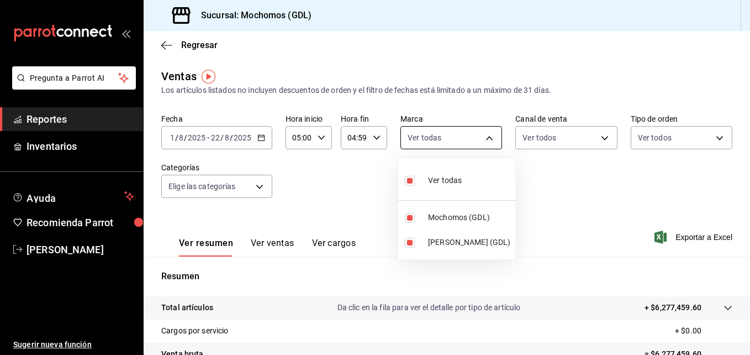
click at [486, 133] on body "Pregunta a Parrot AI Reportes Inventarios Ayuda Recomienda Parrot [PERSON_NAME]…" at bounding box center [375, 177] width 750 height 355
click at [410, 180] on input "checkbox" at bounding box center [410, 181] width 10 height 10
checkbox input "false"
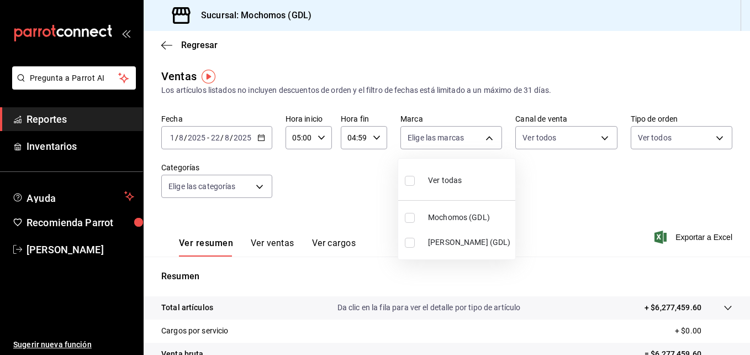
click at [410, 216] on input "checkbox" at bounding box center [410, 218] width 10 height 10
checkbox input "true"
type input "36c25d4a-7cb0-456c-a434-e981d54830bc"
click at [544, 181] on div at bounding box center [375, 177] width 750 height 355
click at [668, 240] on span "Exportar a Excel" at bounding box center [695, 236] width 76 height 13
